Goal: Navigation & Orientation: Find specific page/section

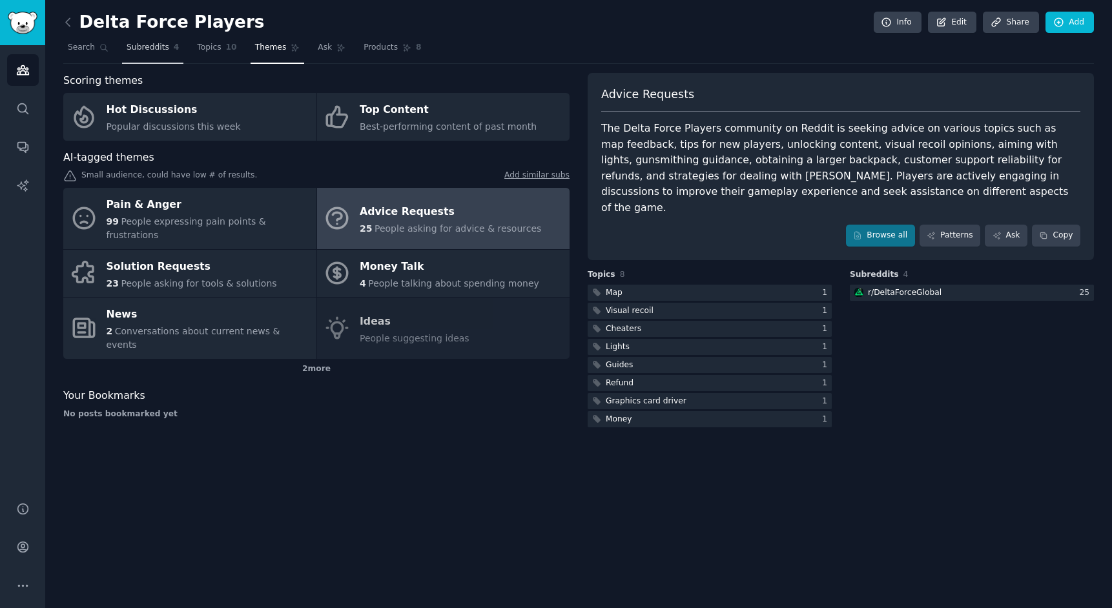
click at [141, 50] on span "Subreddits" at bounding box center [148, 48] width 43 height 12
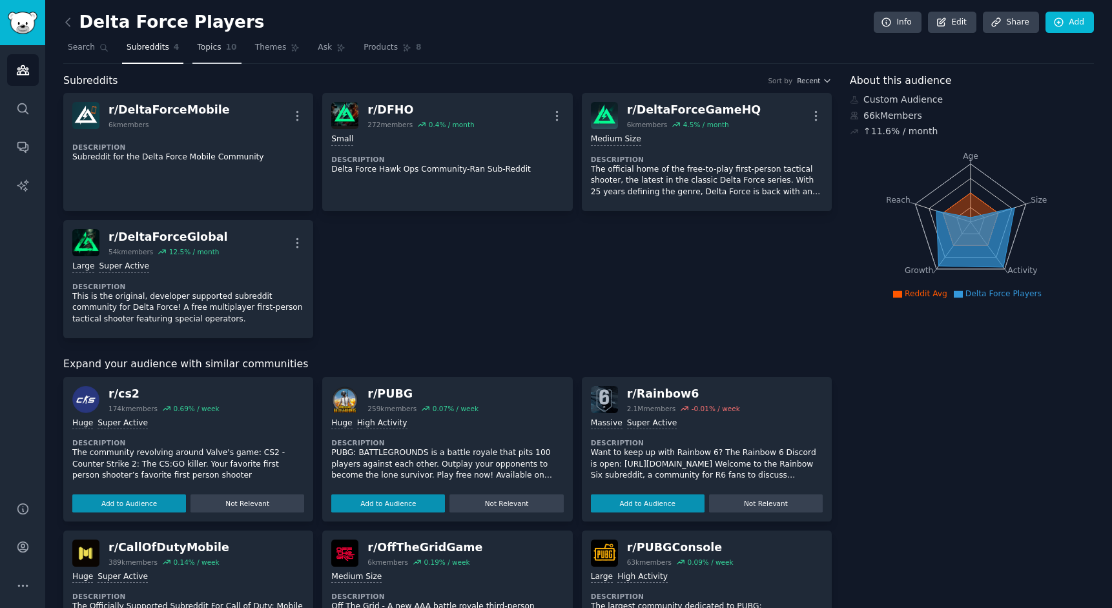
click at [209, 49] on span "Topics" at bounding box center [209, 48] width 24 height 12
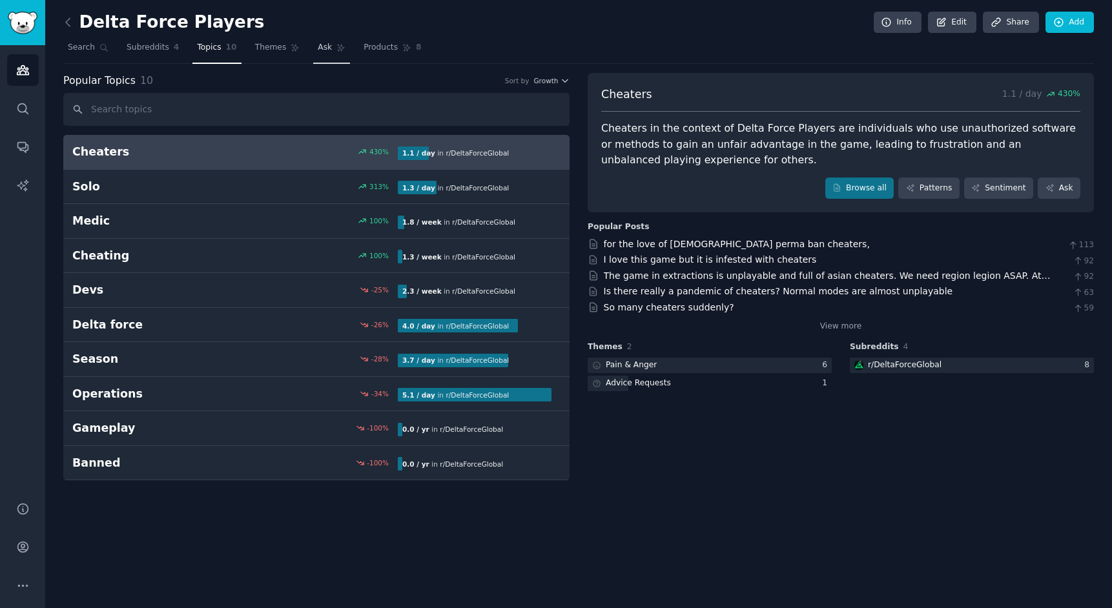
click at [332, 46] on link "Ask" at bounding box center [331, 50] width 37 height 26
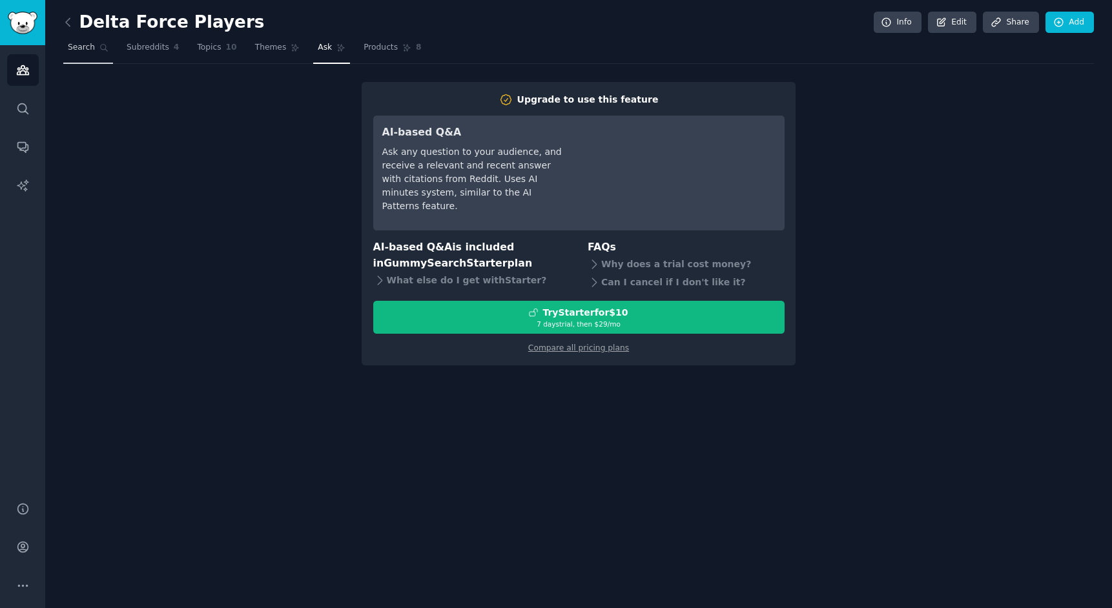
click at [76, 45] on span "Search" at bounding box center [81, 48] width 27 height 12
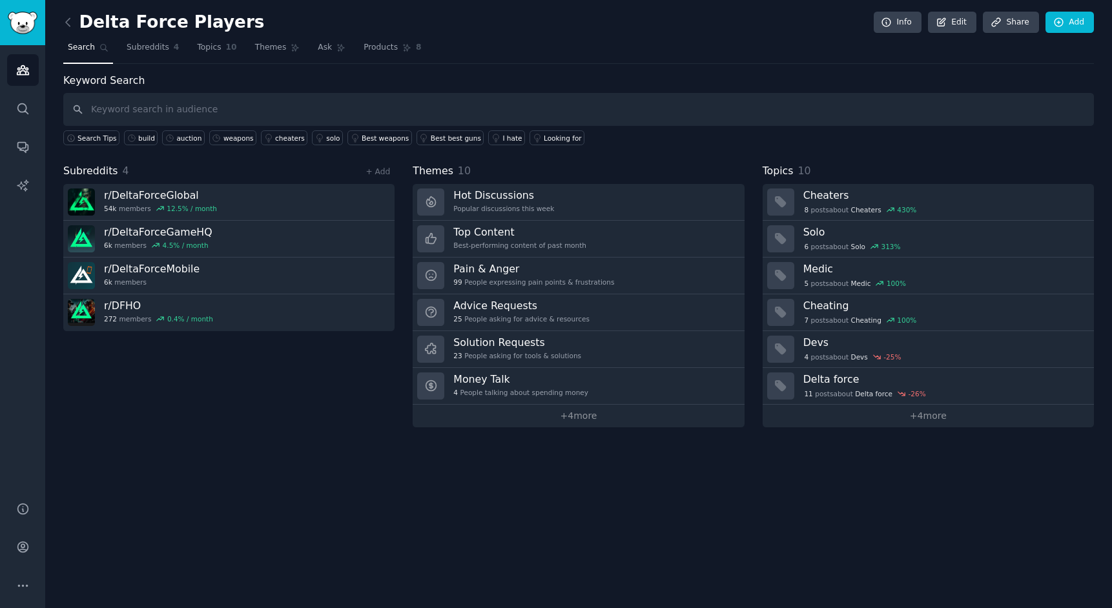
click at [75, 24] on link at bounding box center [71, 22] width 16 height 21
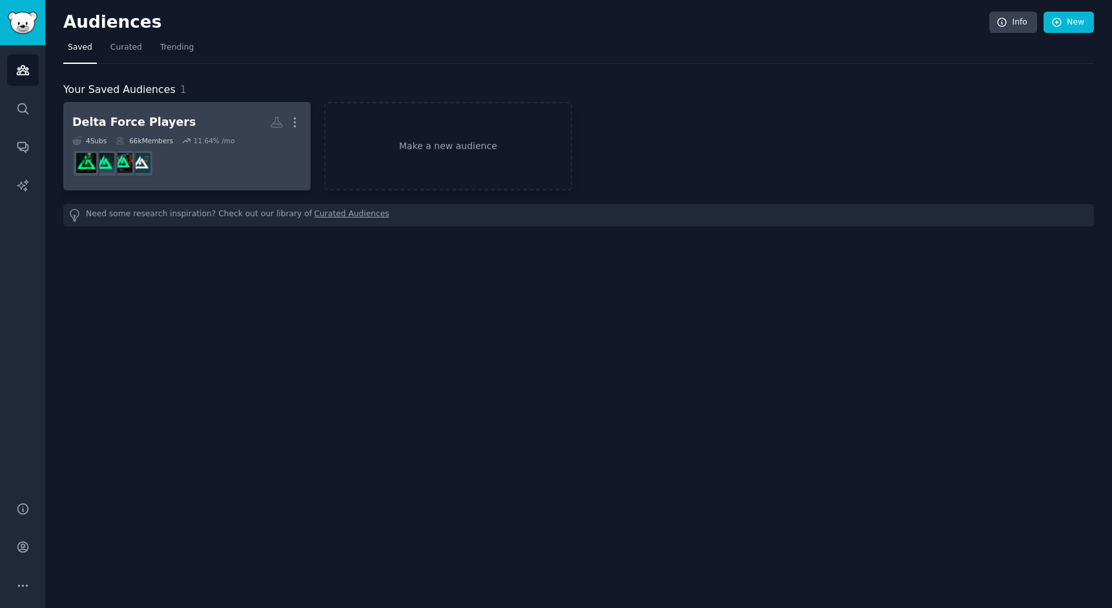
click at [218, 125] on h2 "Delta Force Players More" at bounding box center [186, 122] width 229 height 23
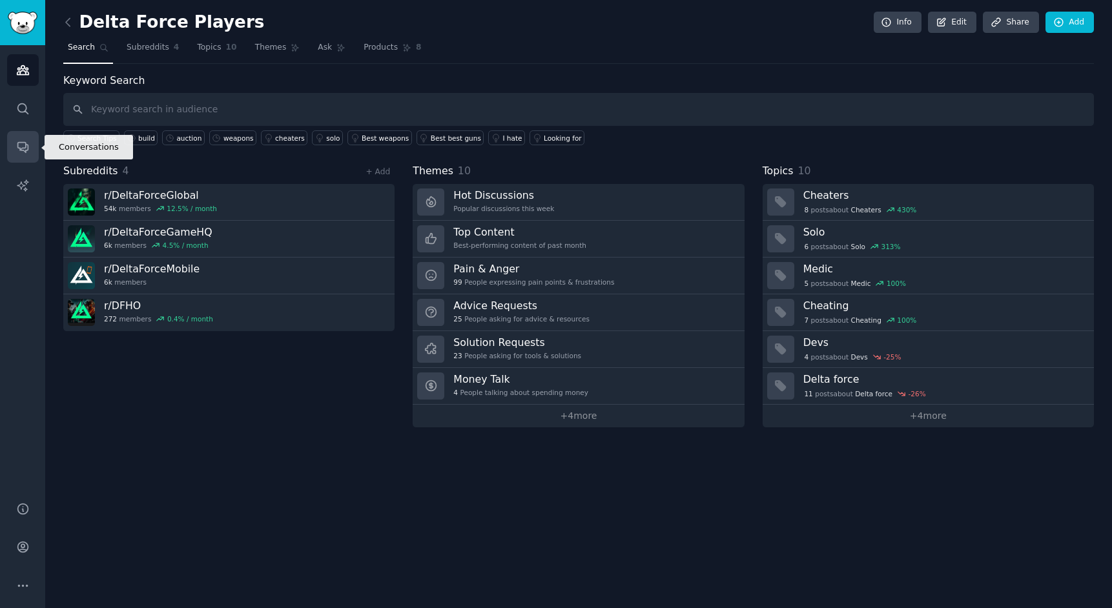
click at [28, 145] on icon "Sidebar" at bounding box center [22, 148] width 10 height 10
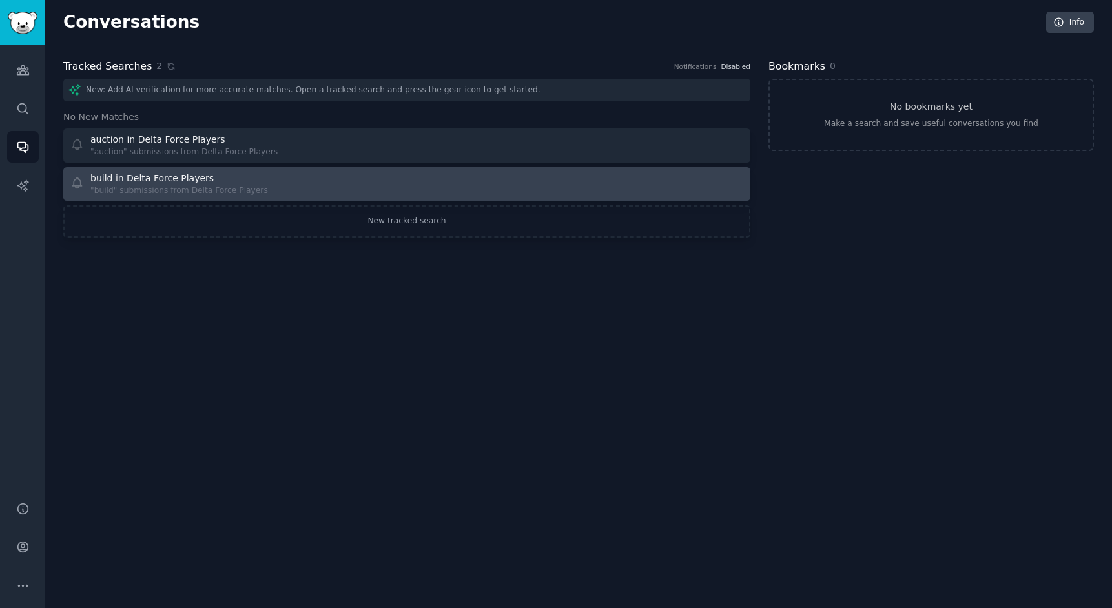
click at [200, 176] on div "build in Delta Force Players" at bounding box center [151, 179] width 123 height 14
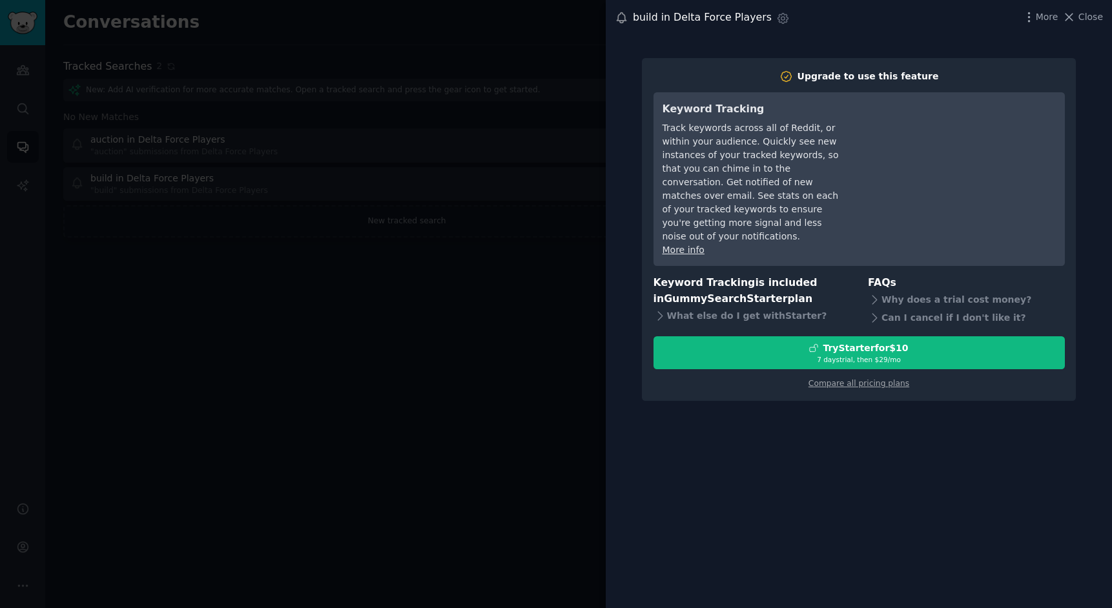
click at [535, 183] on div at bounding box center [556, 304] width 1112 height 608
